Goal: Task Accomplishment & Management: Complete application form

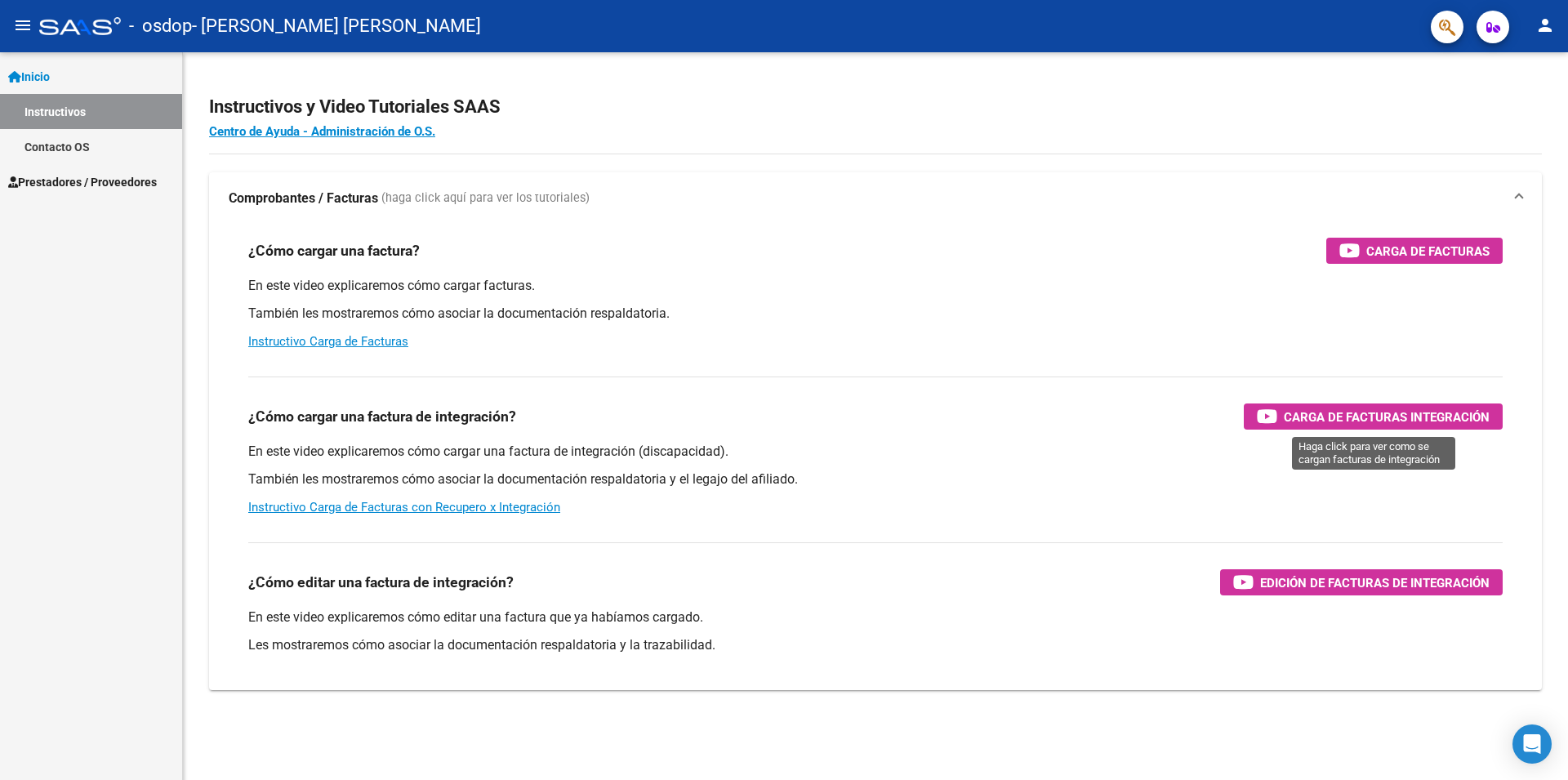
click at [1320, 411] on span "Carga de Facturas Integración" at bounding box center [1387, 417] width 206 height 21
click at [69, 184] on span "Prestadores / Proveedores" at bounding box center [82, 182] width 148 height 18
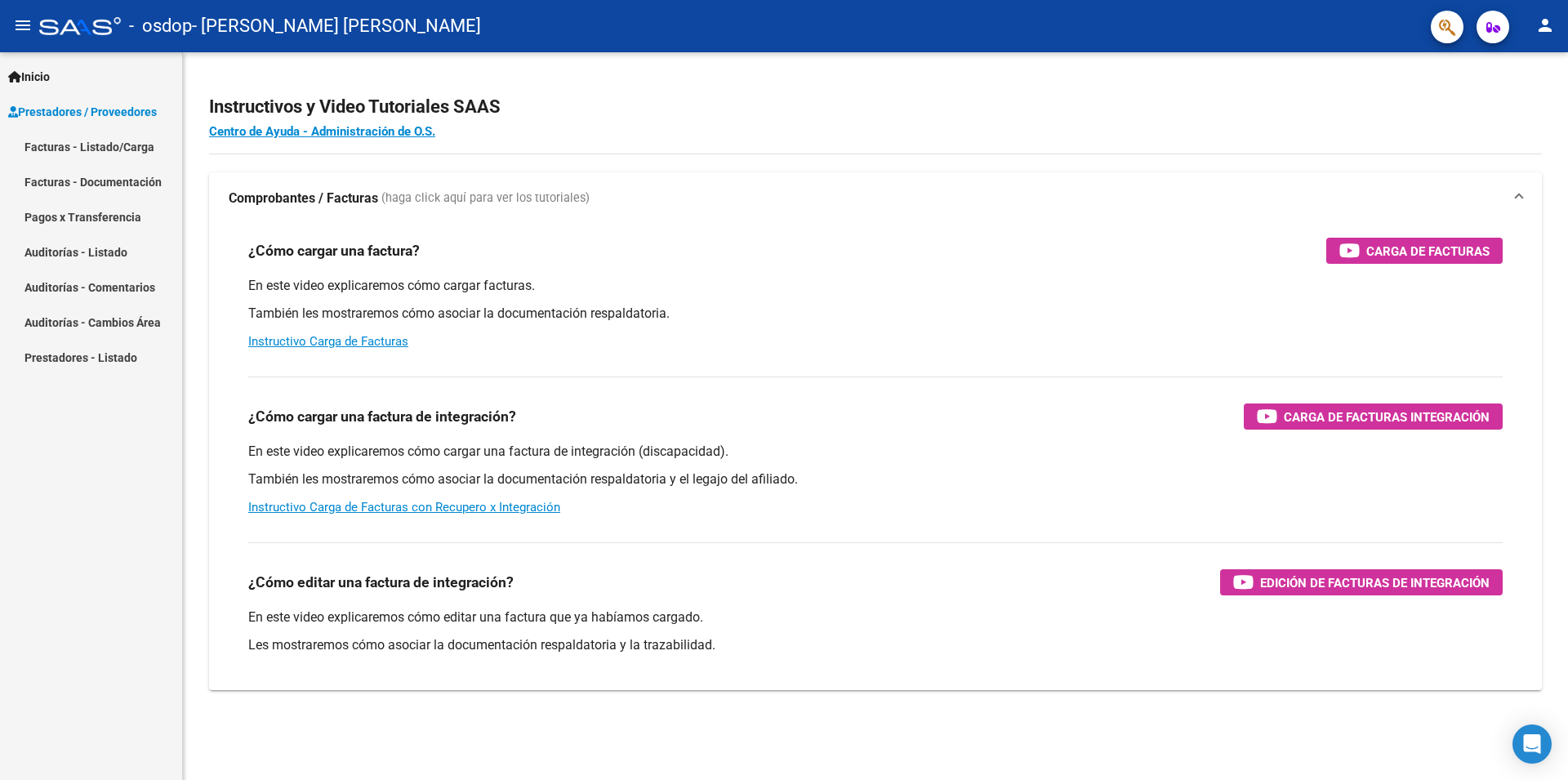
click at [96, 142] on link "Facturas - Listado/Carga" at bounding box center [91, 147] width 182 height 35
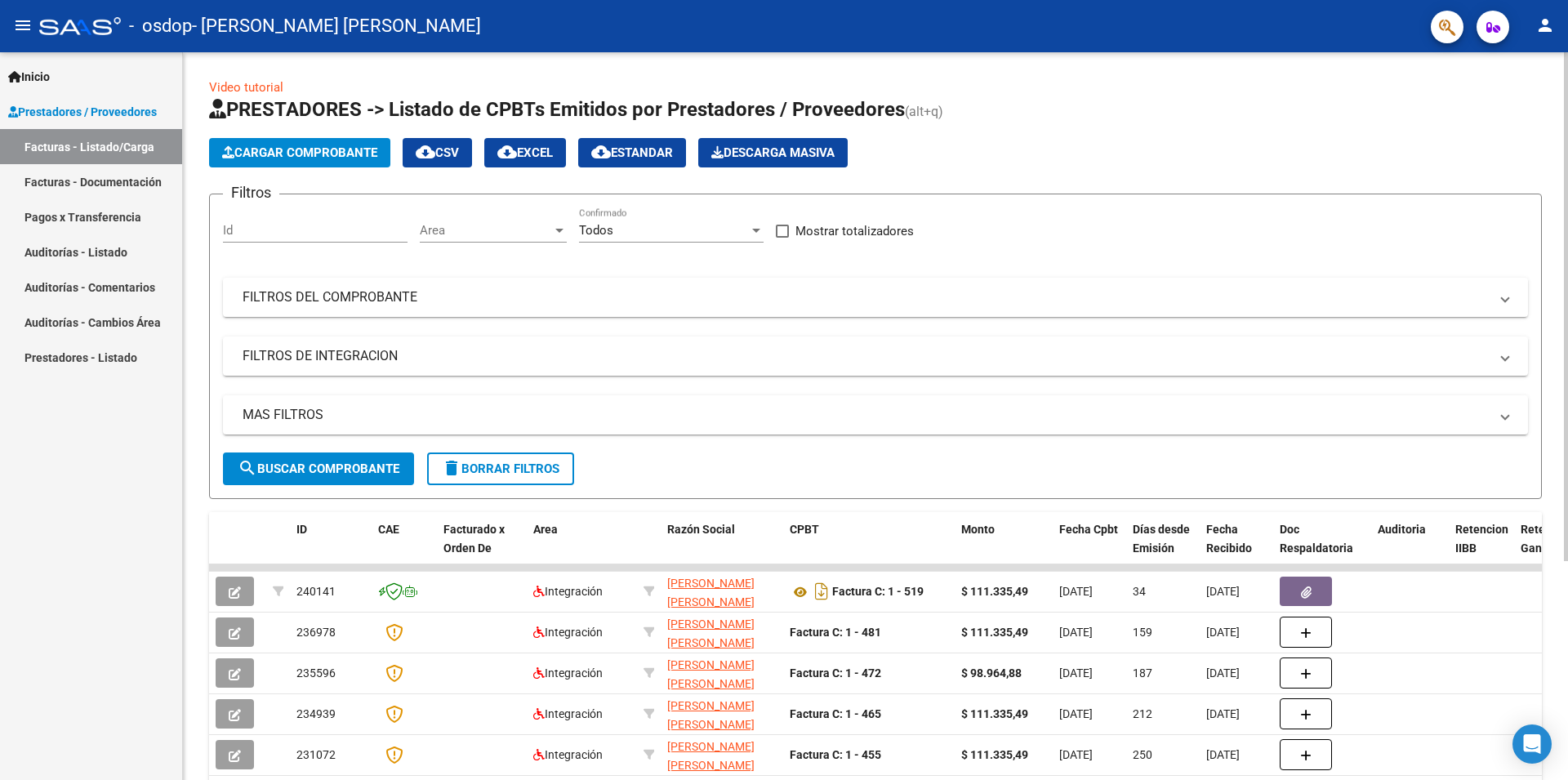
click at [276, 147] on span "Cargar Comprobante" at bounding box center [300, 153] width 155 height 15
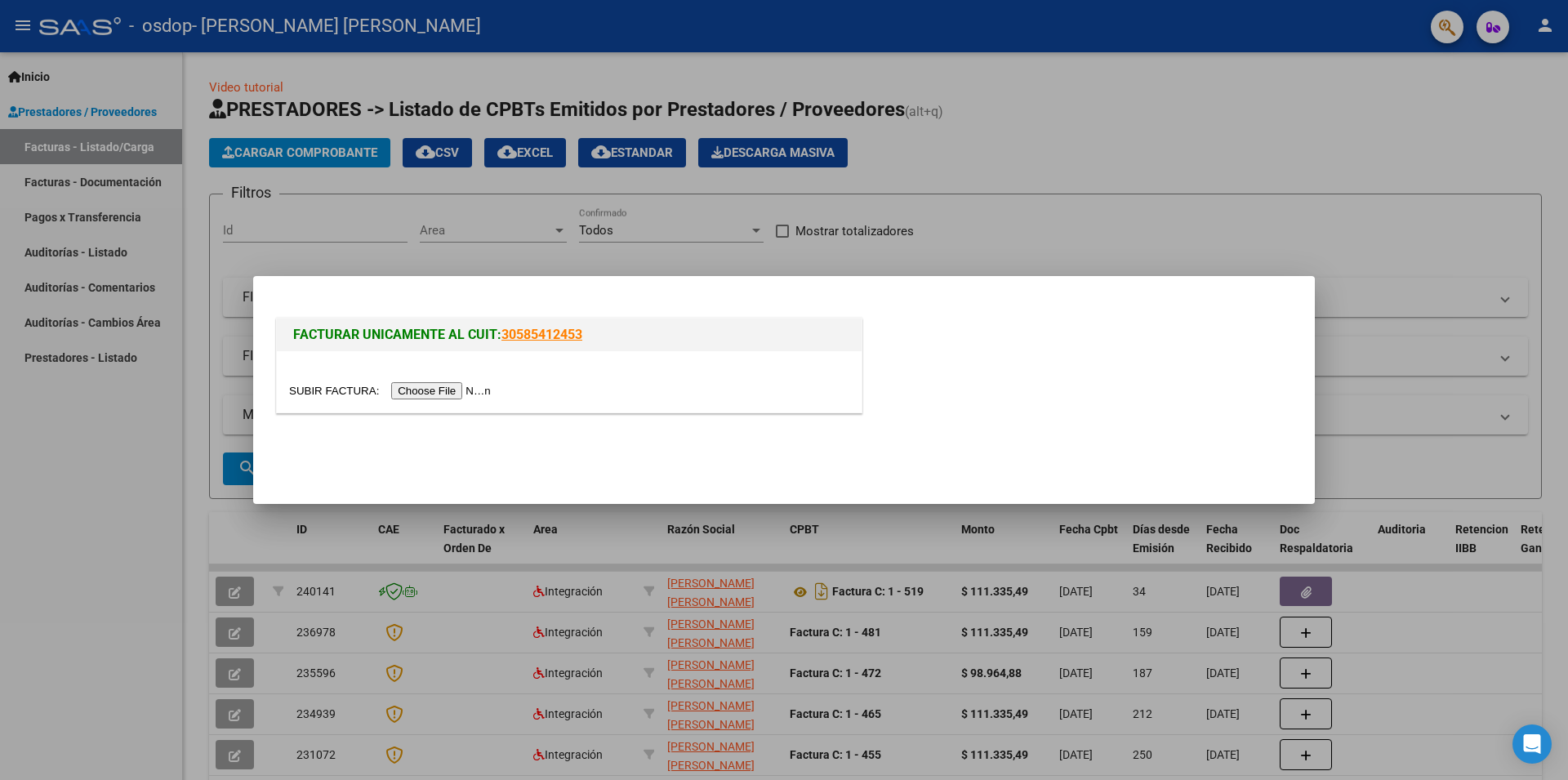
click at [314, 393] on input "file" at bounding box center [392, 390] width 207 height 17
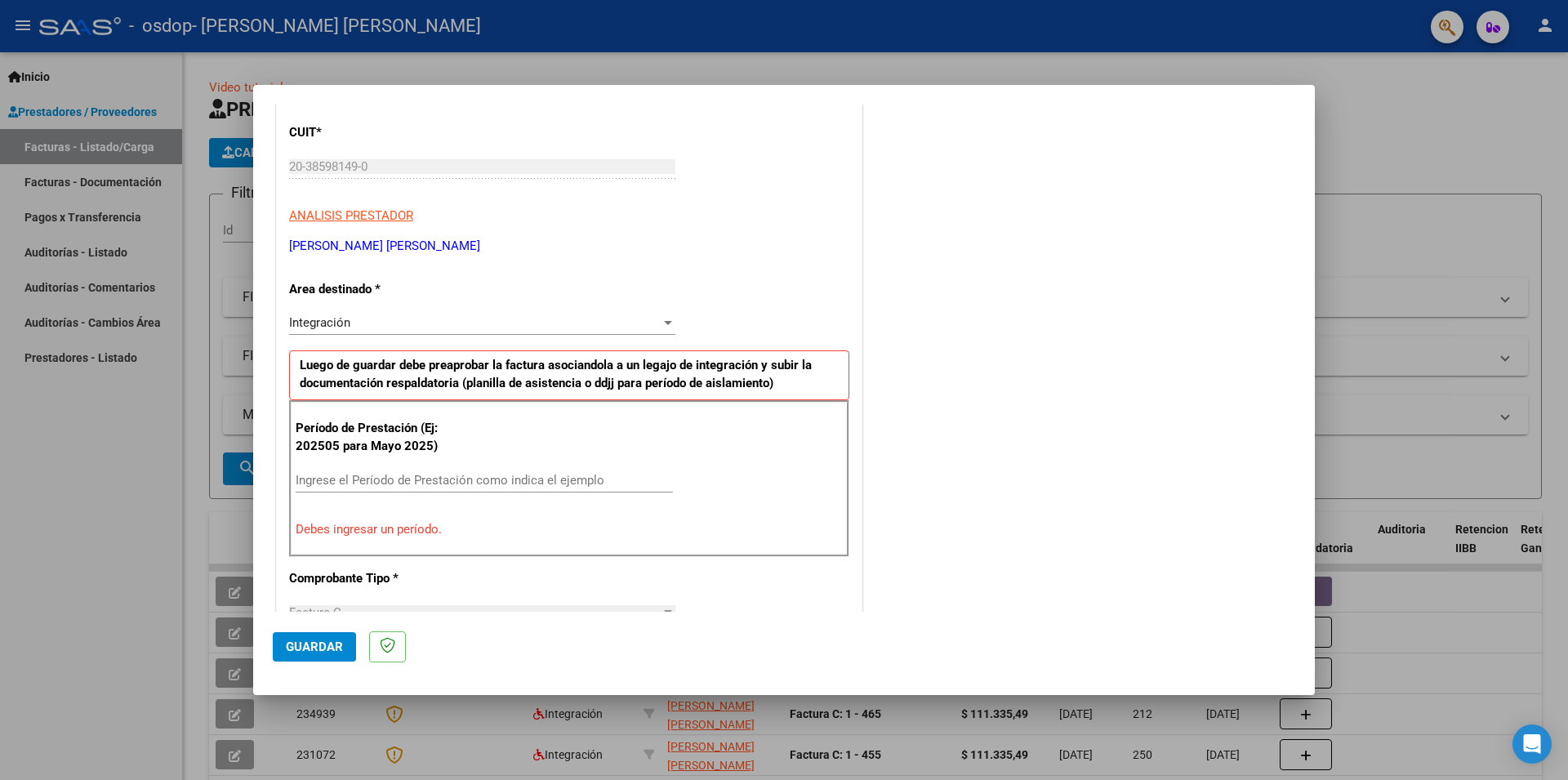
scroll to position [159, 0]
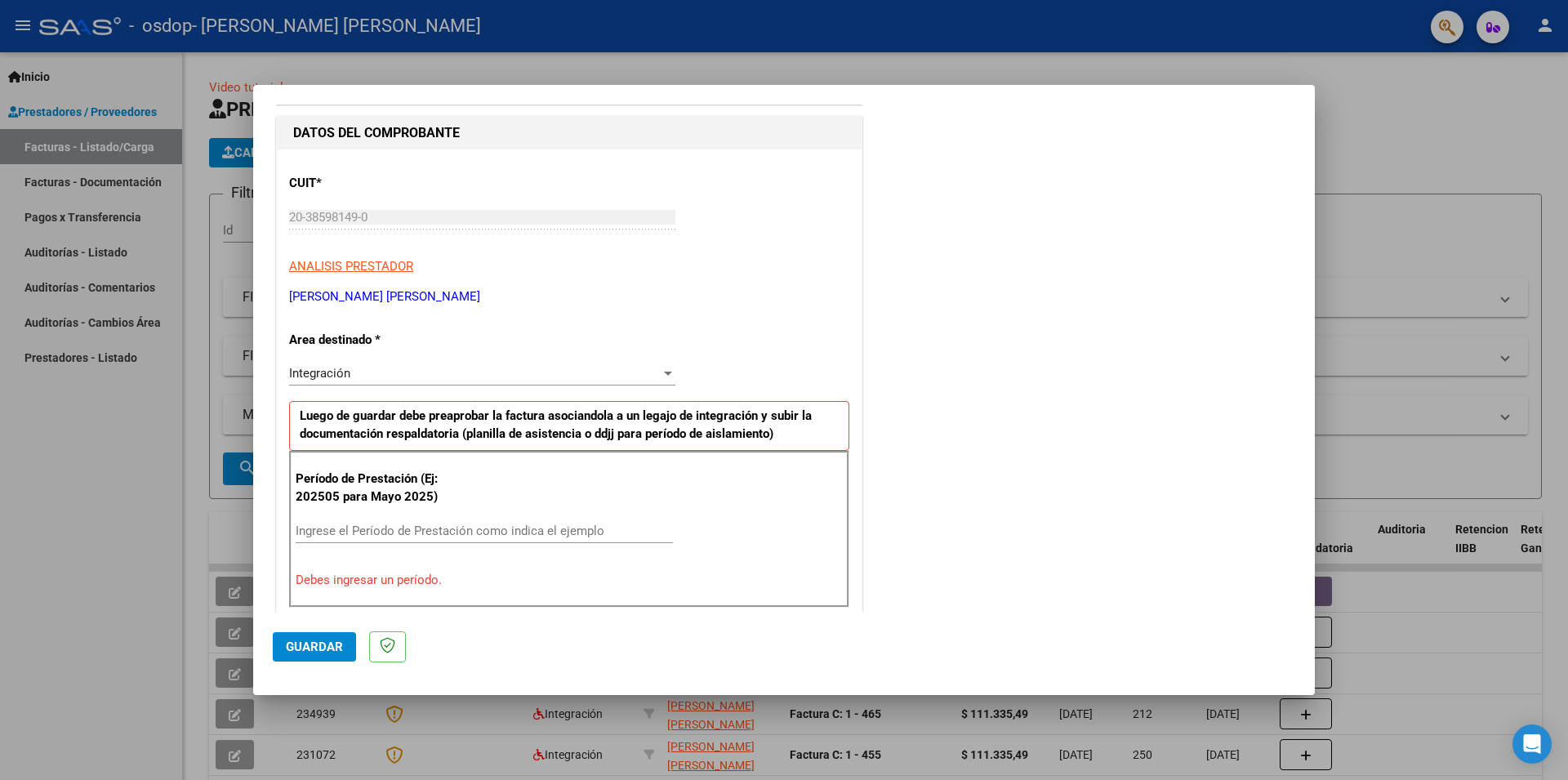
click at [446, 530] on input "Ingrese el Período de Prestación como indica el ejemplo" at bounding box center [484, 531] width 377 height 15
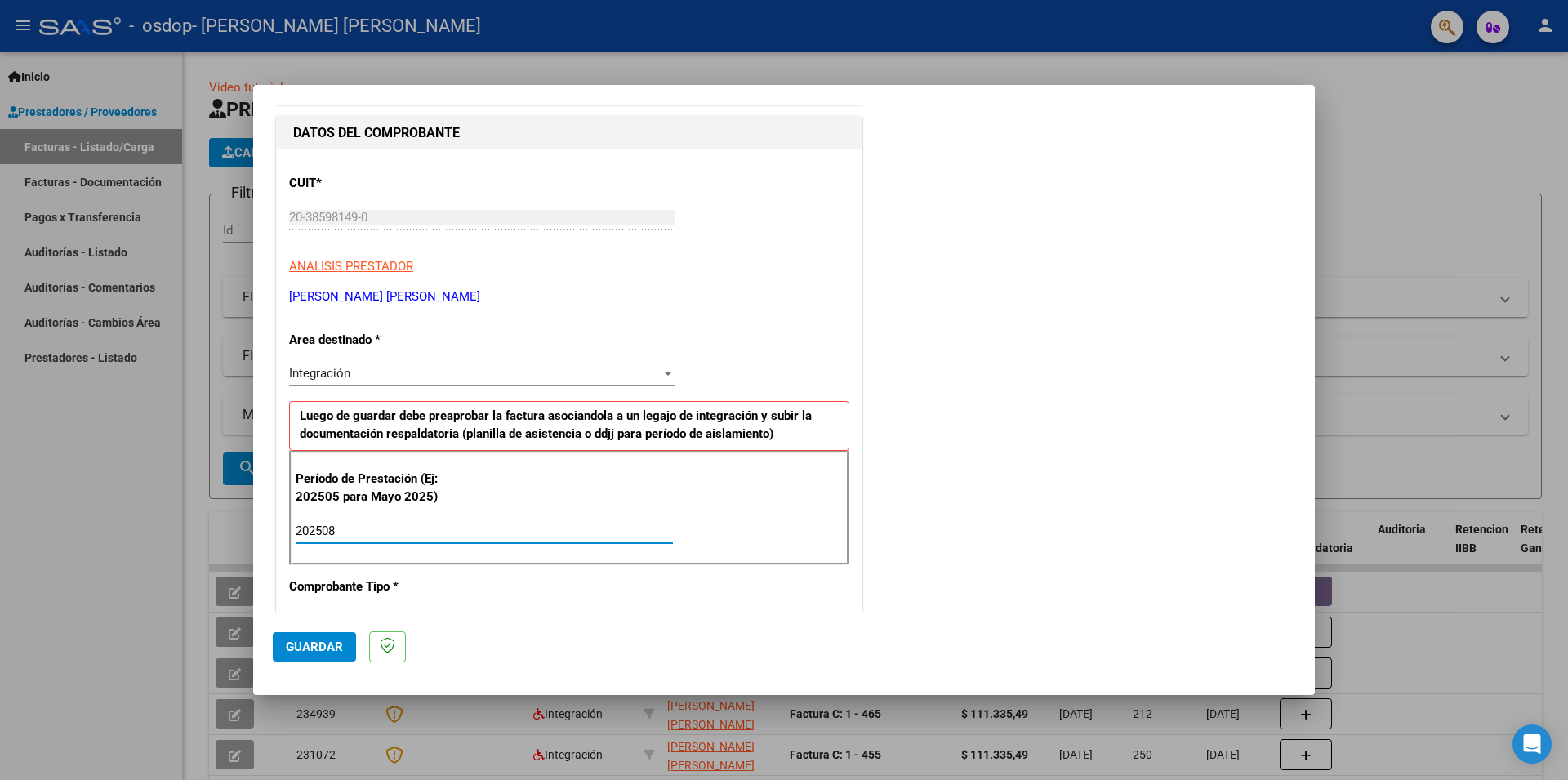
type input "202508"
click at [1038, 577] on div "COMENTARIOS Comentarios del Prestador / Gerenciador:" at bounding box center [1080, 672] width 430 height 1419
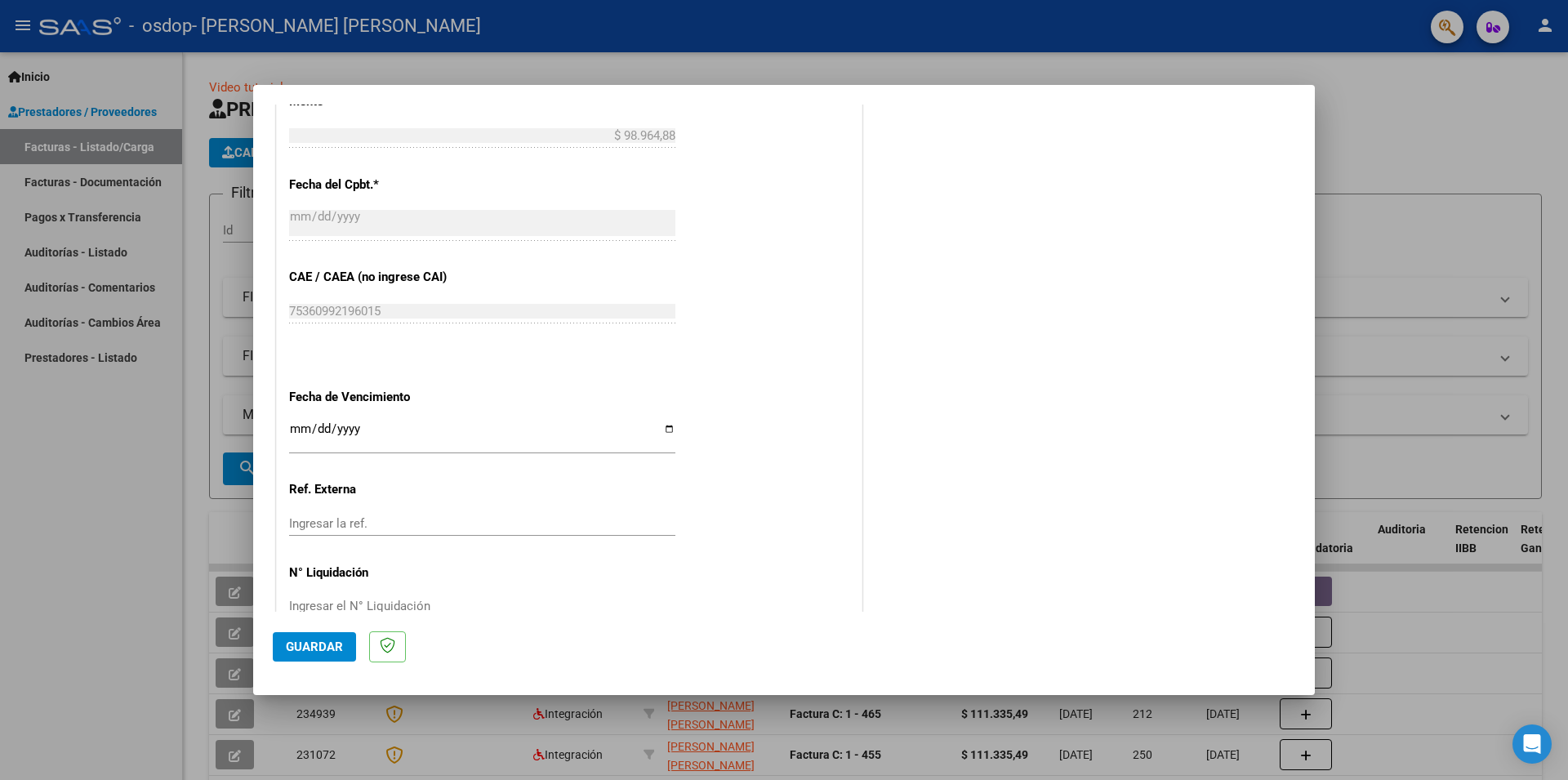
scroll to position [910, 0]
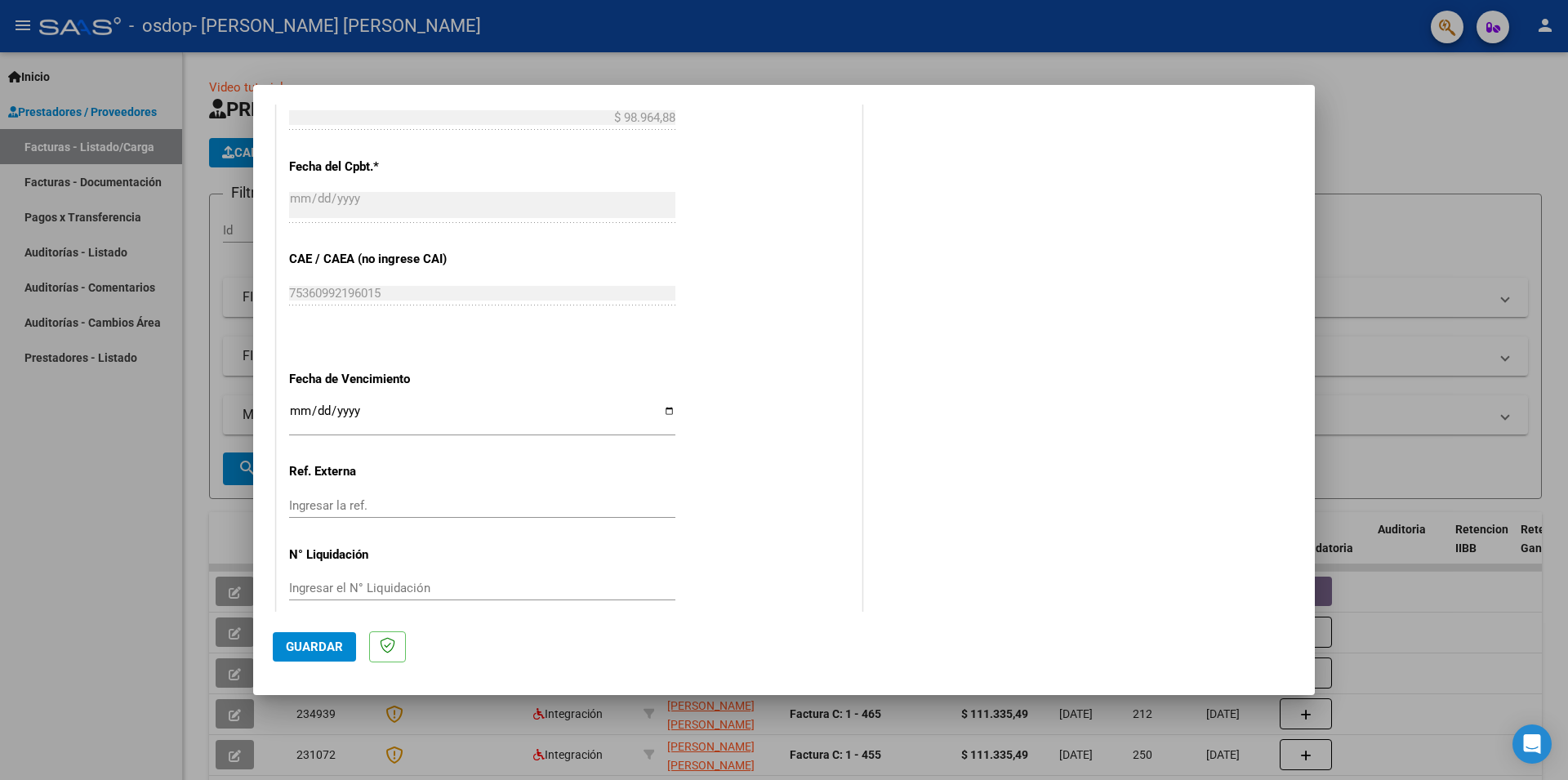
click at [315, 653] on span "Guardar" at bounding box center [314, 647] width 57 height 15
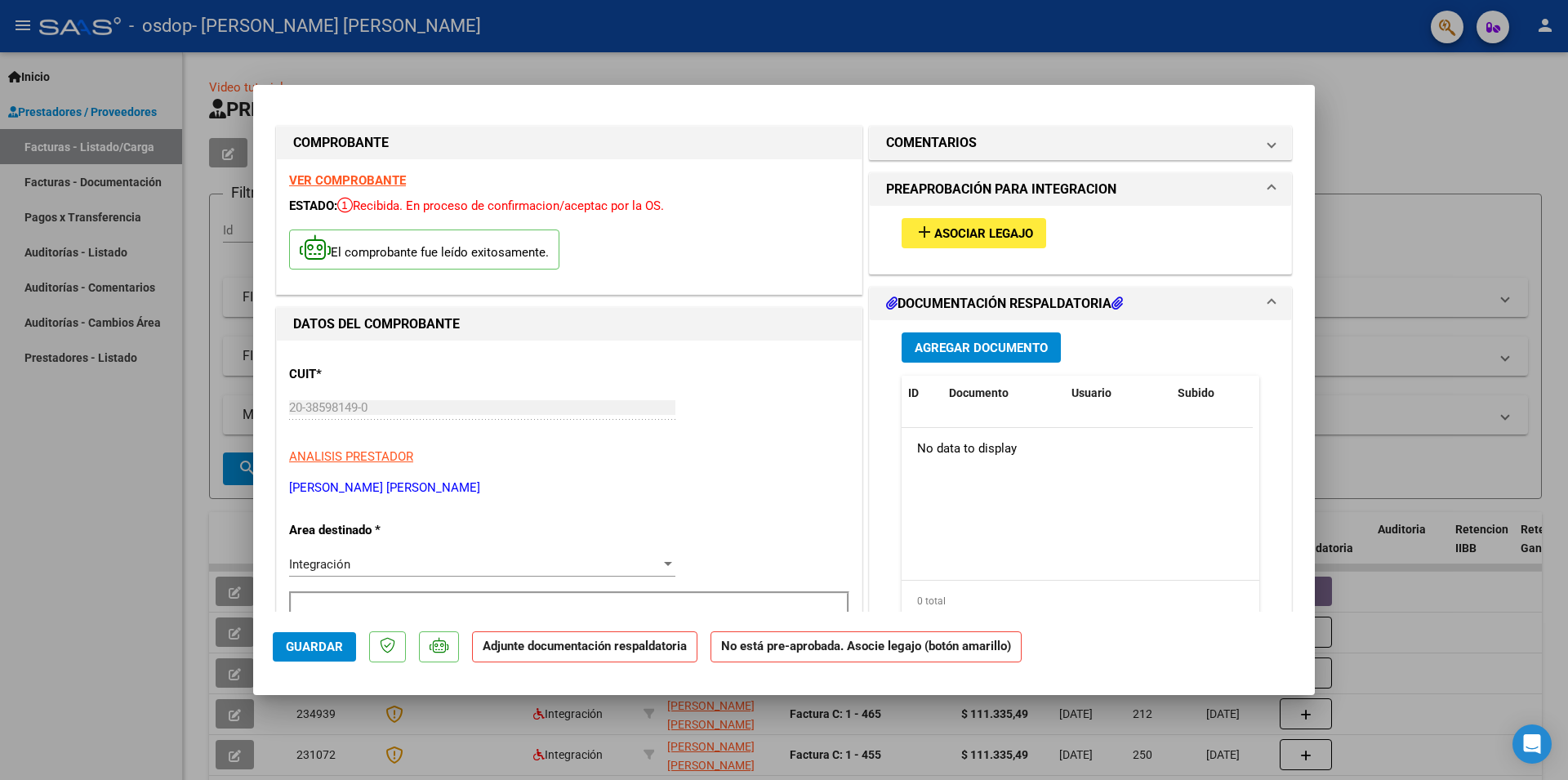
click at [957, 231] on span "Asociar Legajo" at bounding box center [983, 234] width 99 height 15
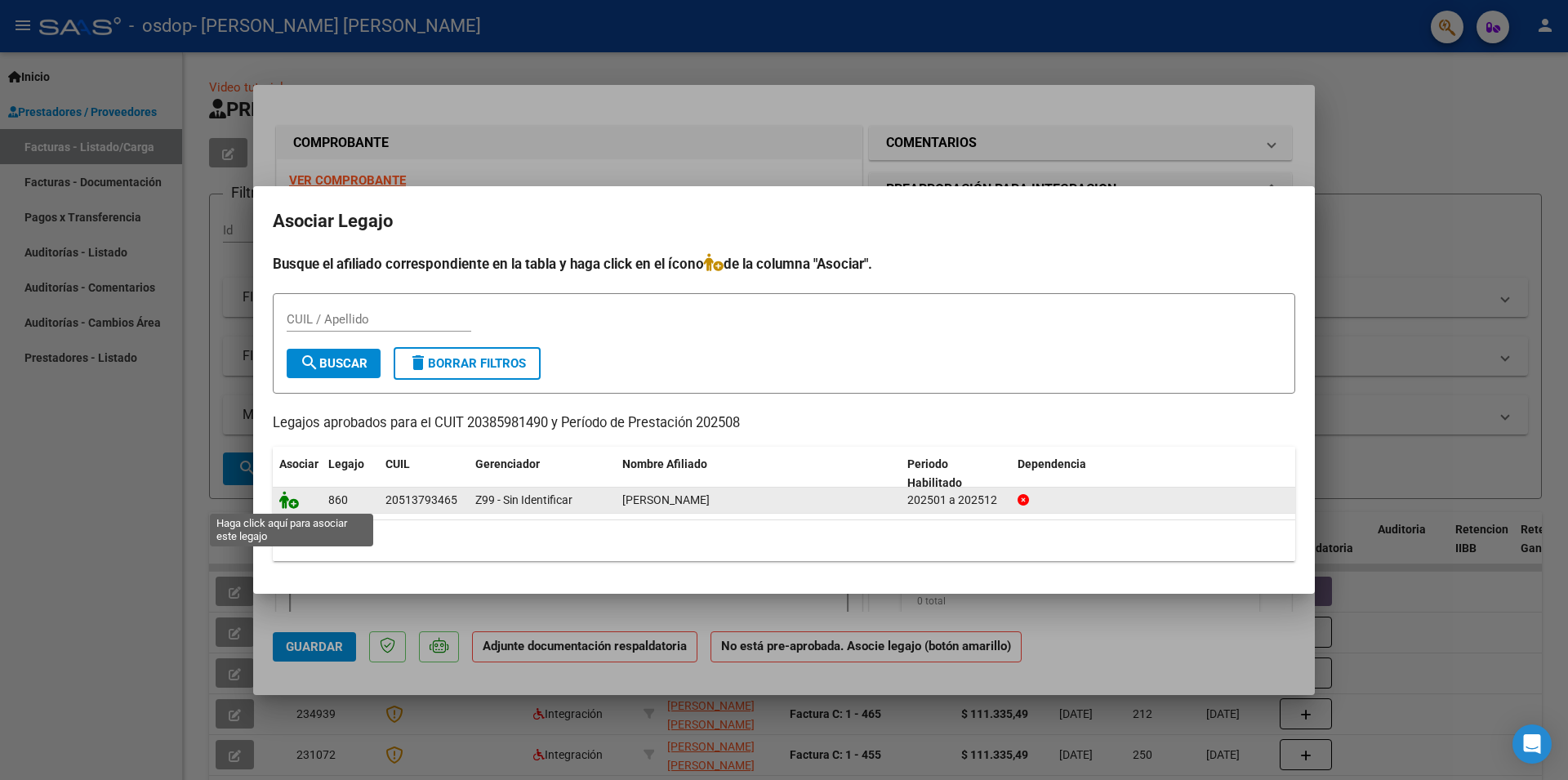
click at [289, 500] on icon at bounding box center [289, 500] width 20 height 18
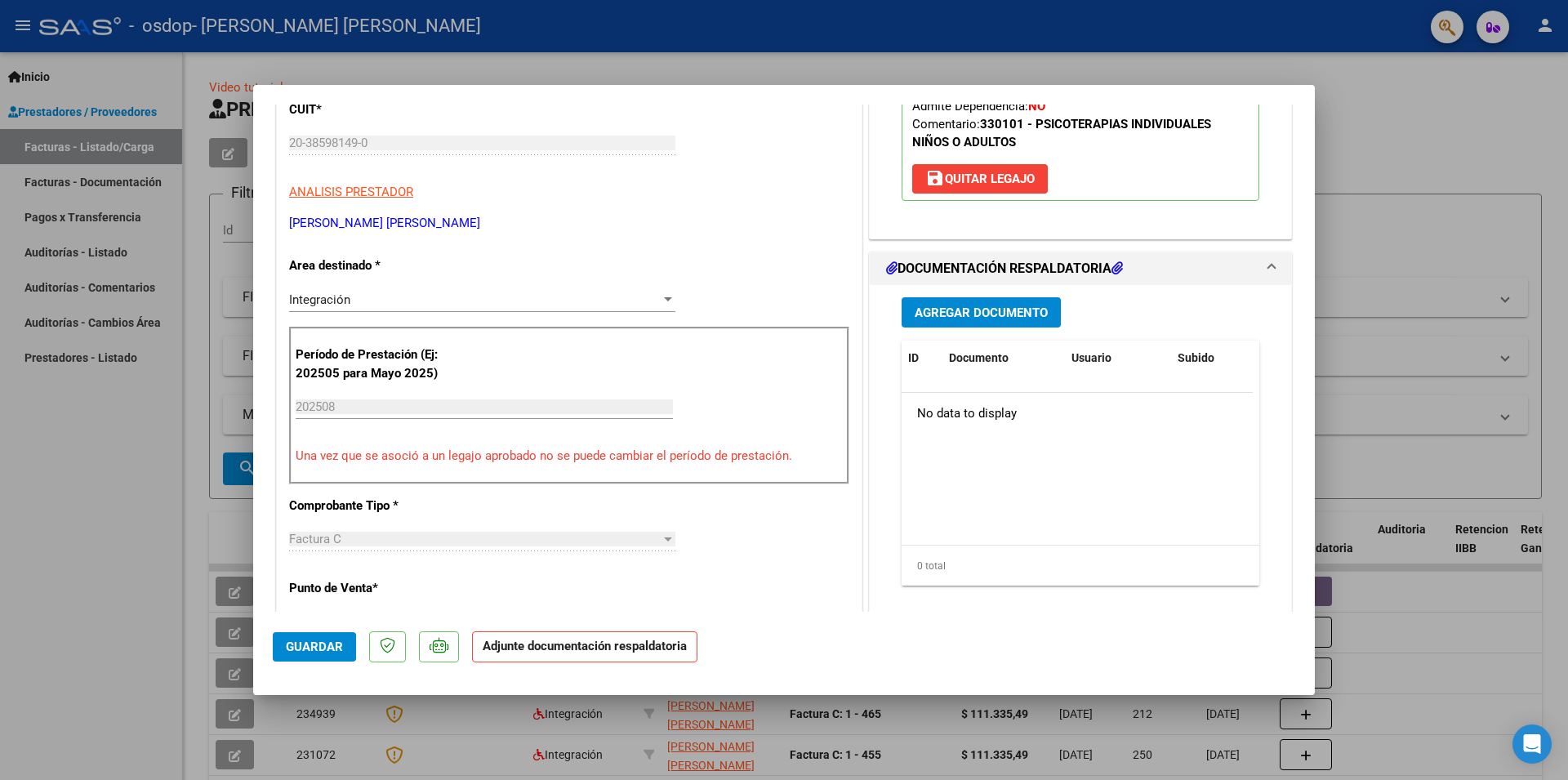
scroll to position [353, 0]
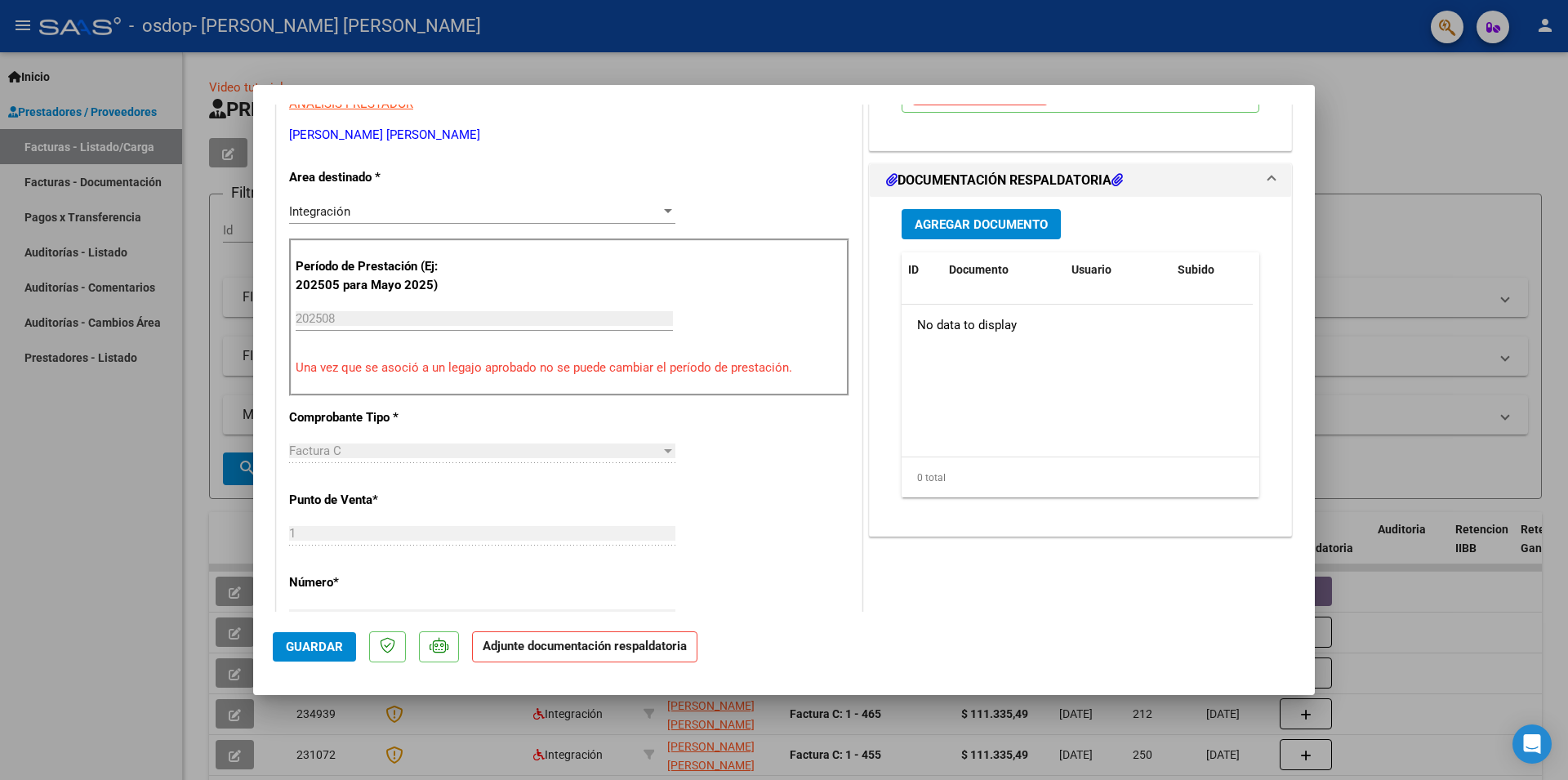
click at [810, 619] on mat-dialog-actions "Guardar Adjunte documentación respaldatoria" at bounding box center [784, 644] width 1023 height 64
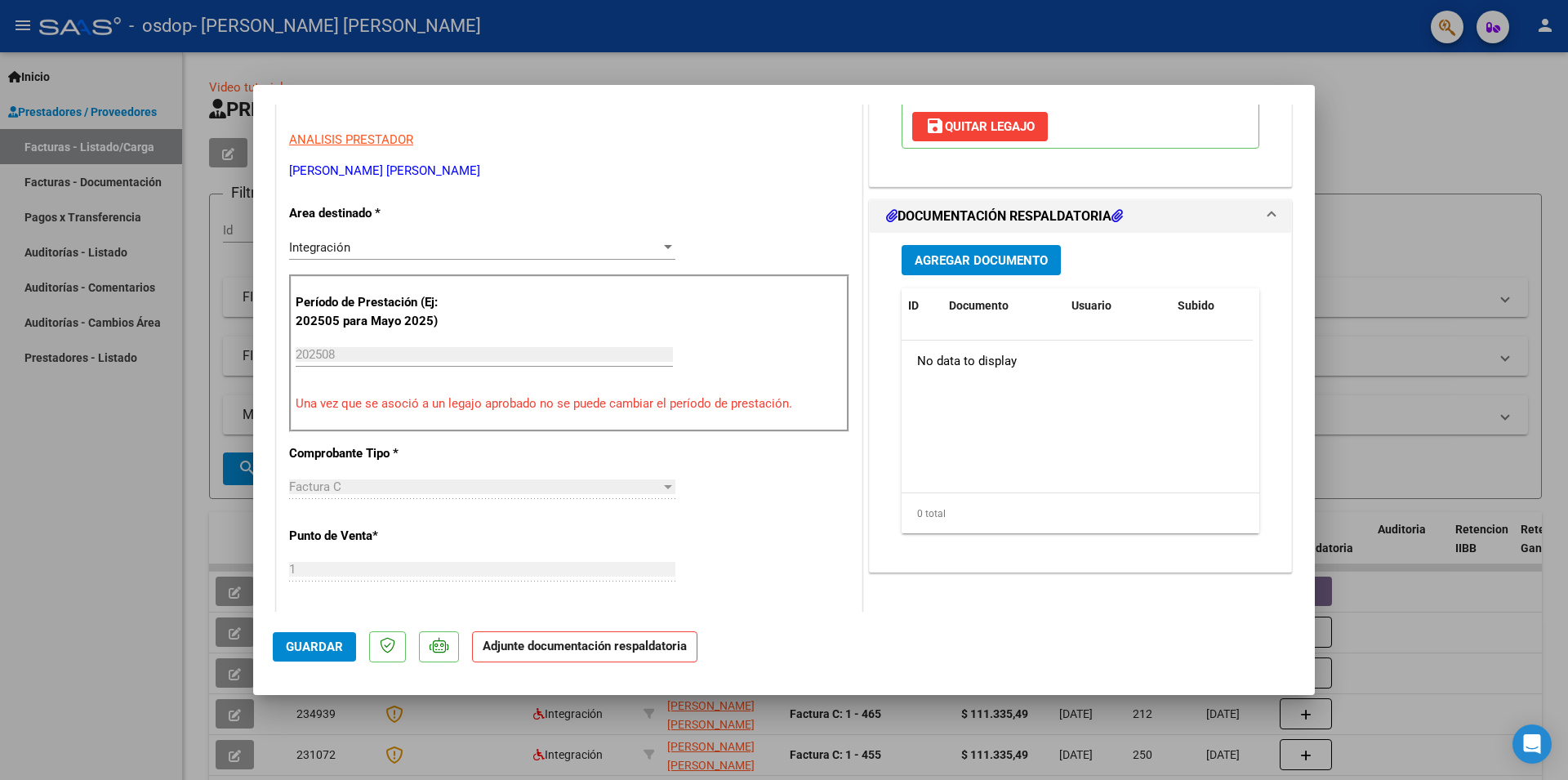
scroll to position [229, 0]
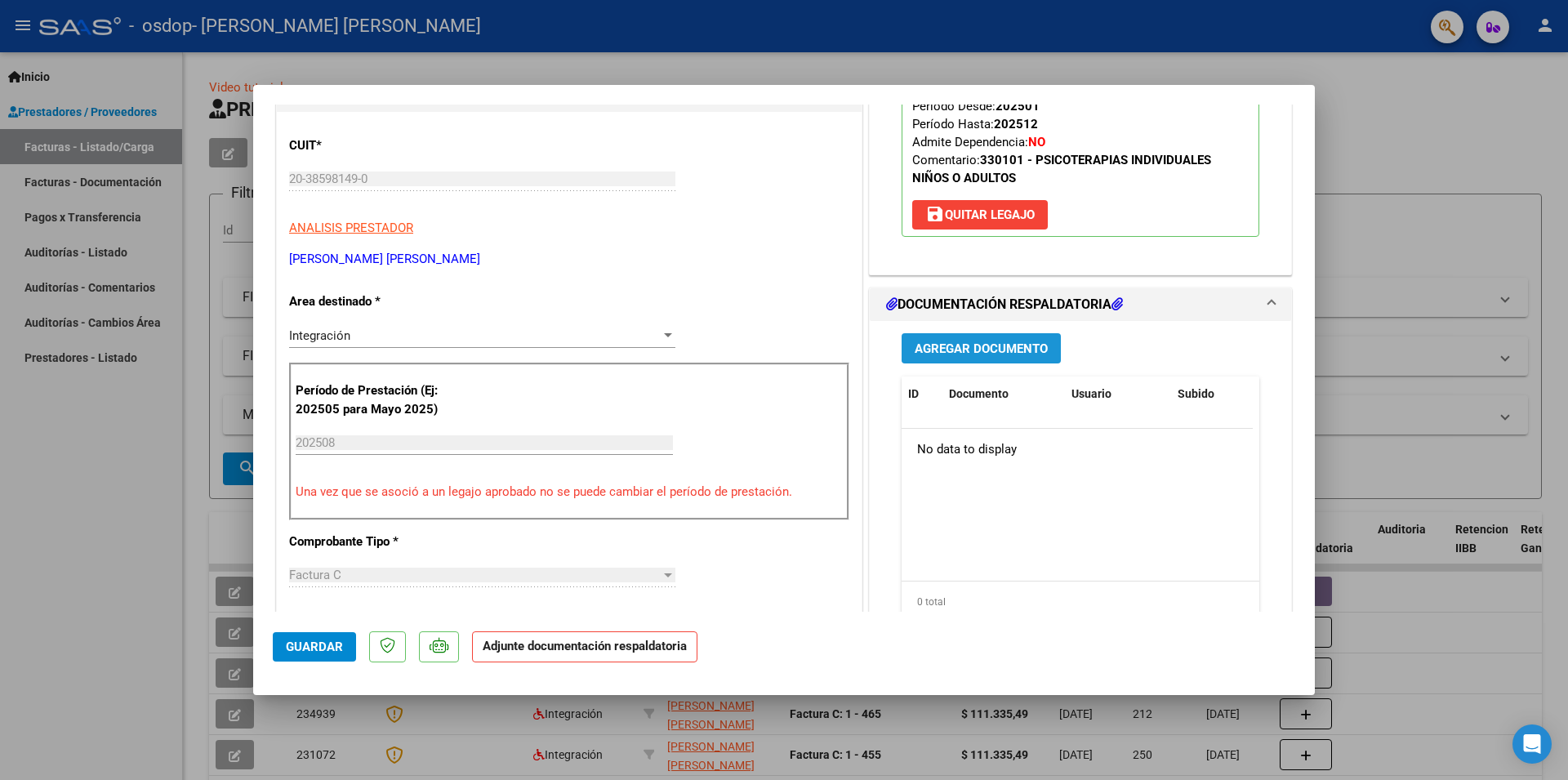
click at [1007, 346] on span "Agregar Documento" at bounding box center [982, 349] width 133 height 15
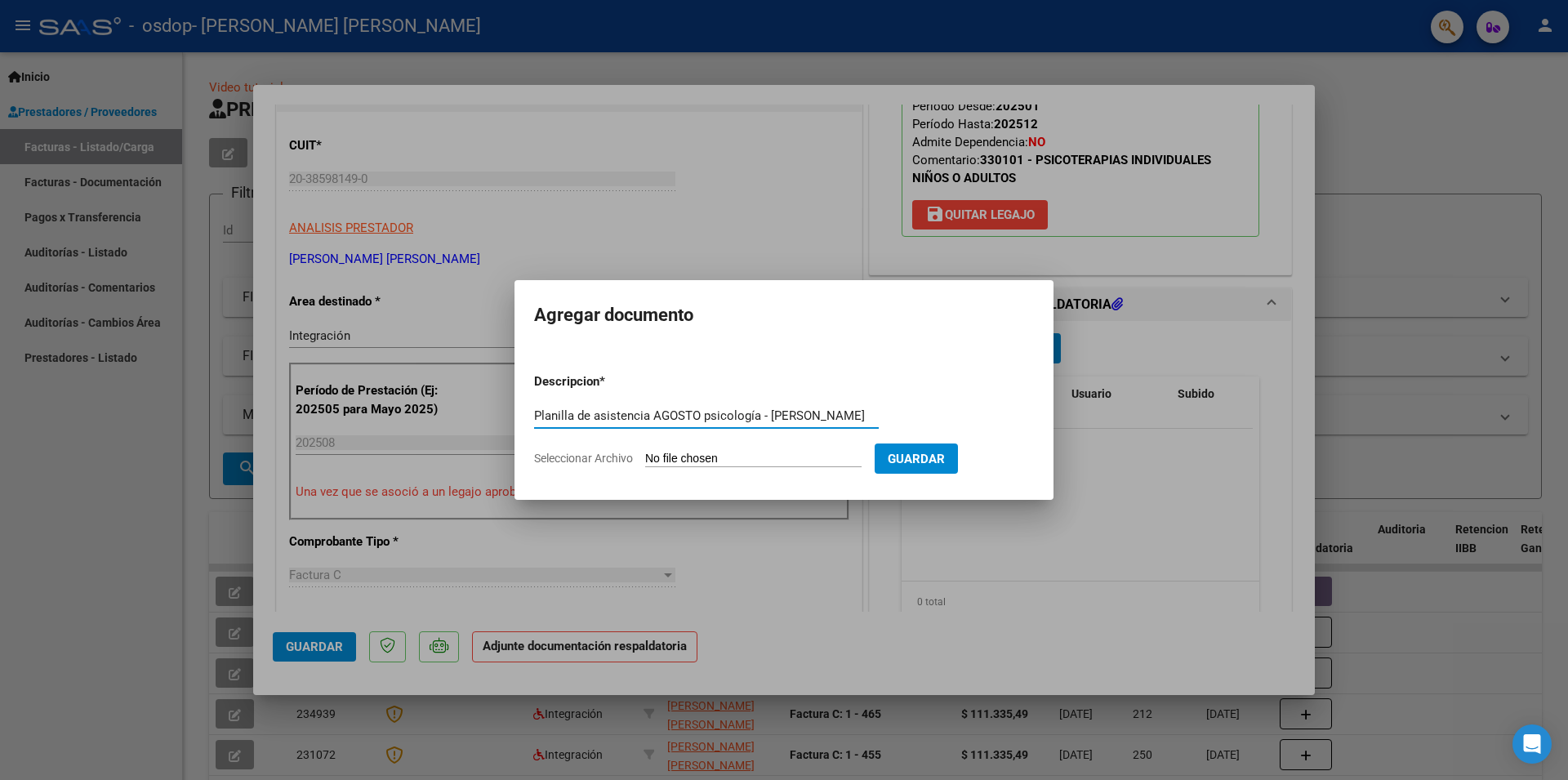
click at [814, 418] on input "Planilla de asistencia AGOSTO psicología - [PERSON_NAME]" at bounding box center [707, 416] width 344 height 15
type input "Planilla de asistencia AGOSTO psicología - [PERSON_NAME]"
click at [703, 458] on input "Seleccionar Archivo" at bounding box center [753, 459] width 217 height 16
type input "C:\fakepath\[PERSON_NAME] - ASISTENCIA AGOSTO PSICOLOGIA.pdf"
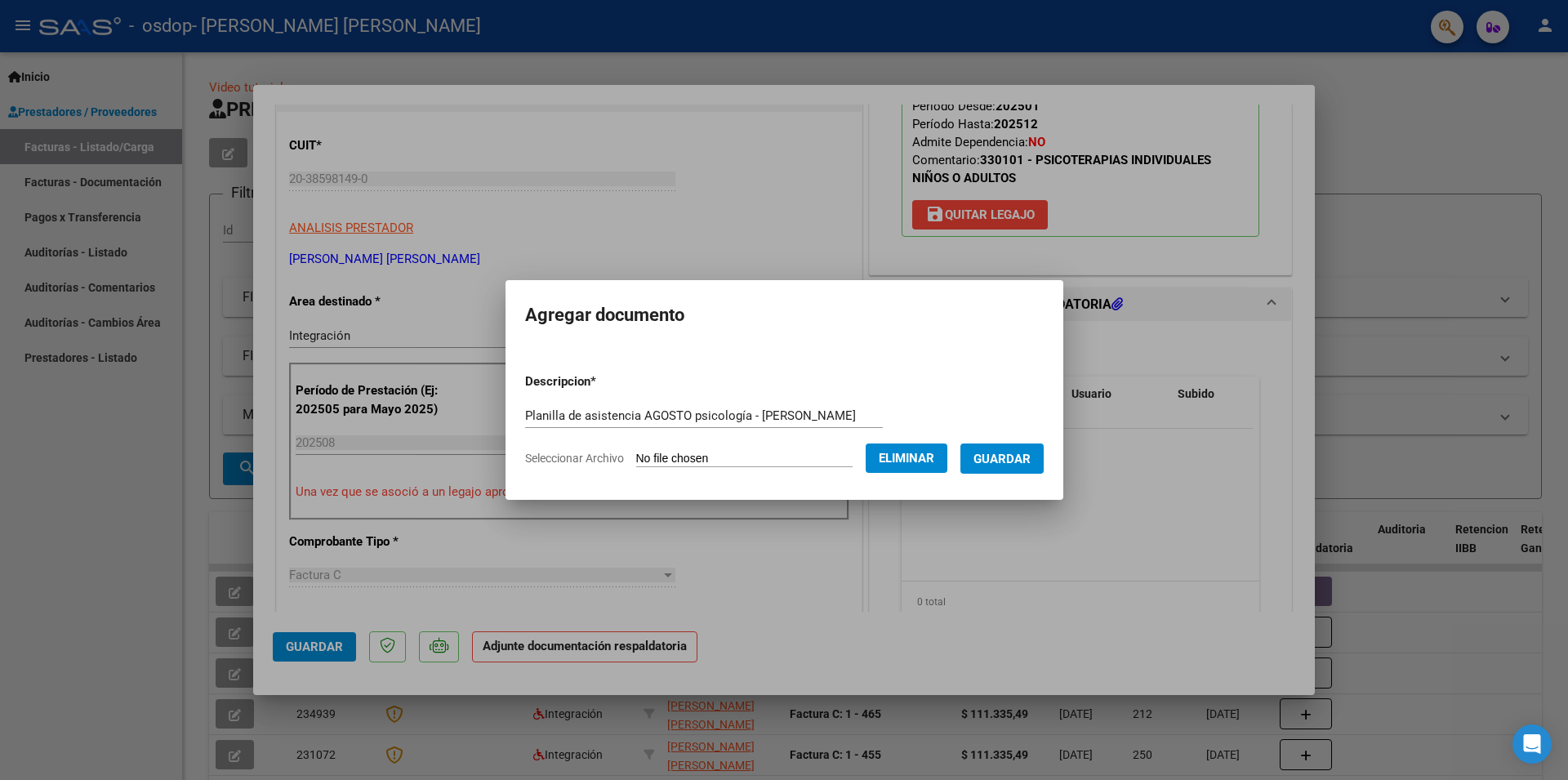
click at [973, 466] on span "Guardar" at bounding box center [1001, 459] width 57 height 15
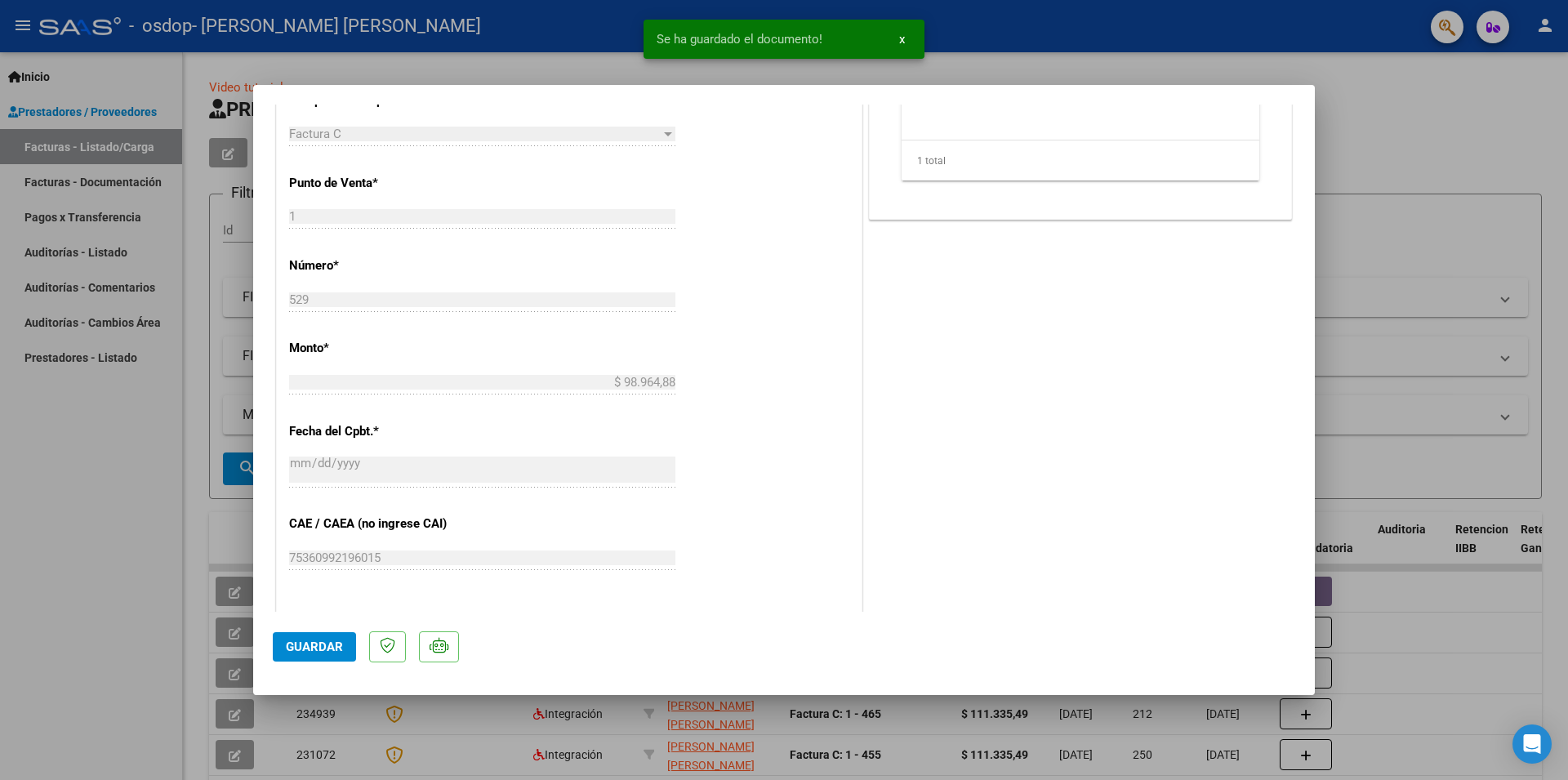
scroll to position [934, 0]
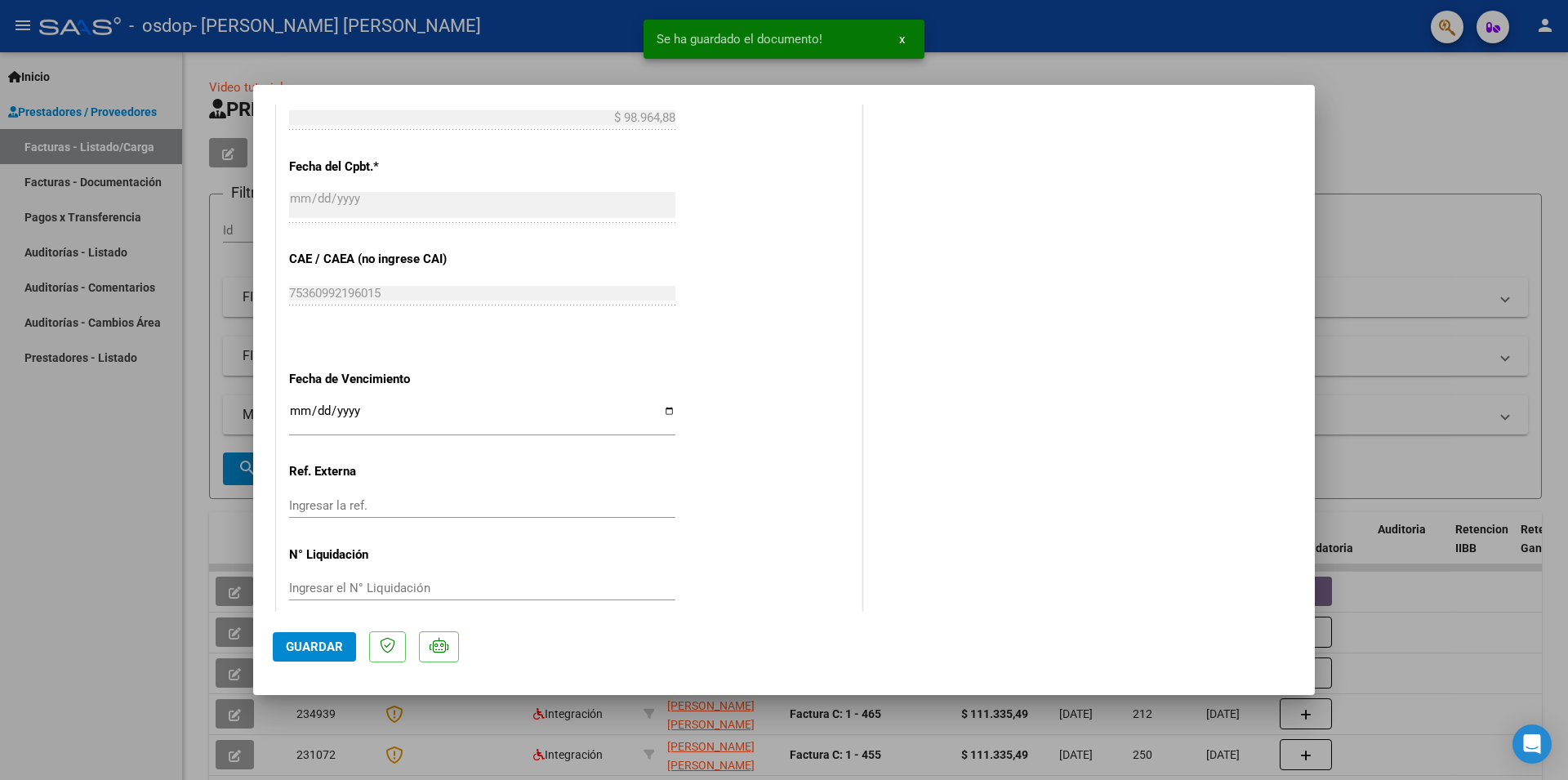
click at [307, 647] on span "Guardar" at bounding box center [314, 647] width 57 height 15
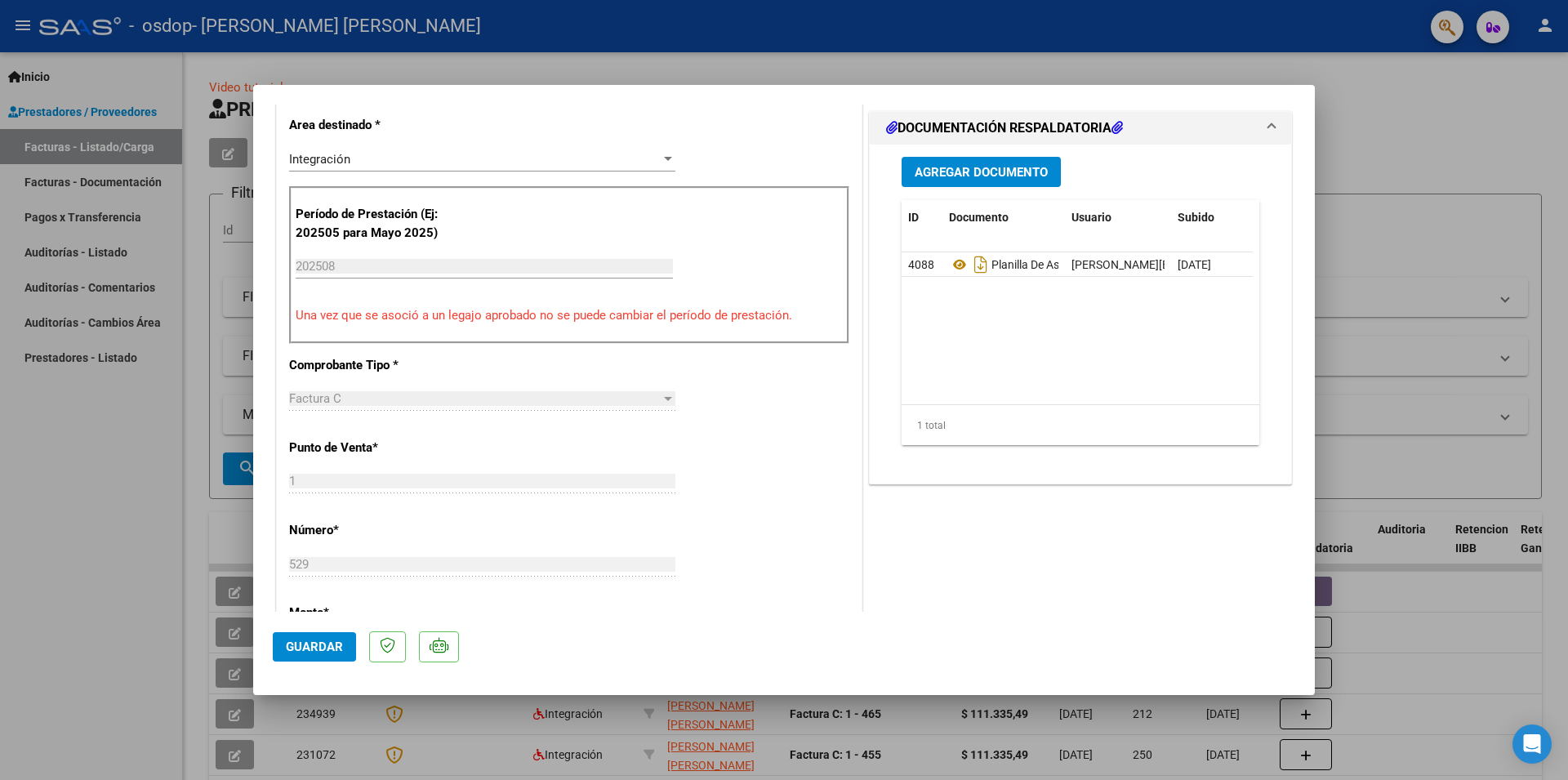
scroll to position [0, 0]
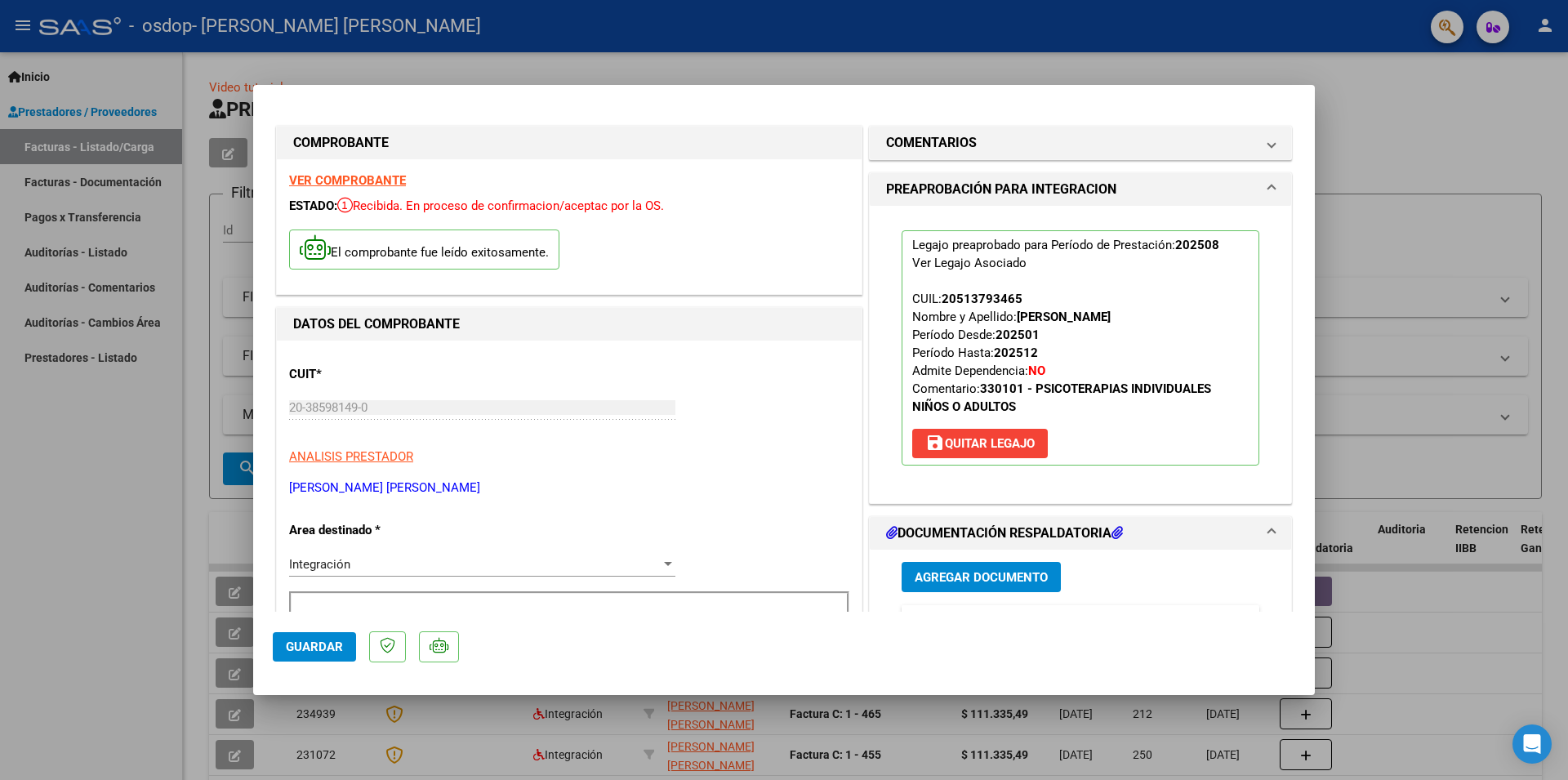
click at [1349, 100] on div at bounding box center [784, 390] width 1568 height 780
